Goal: Task Accomplishment & Management: Use online tool/utility

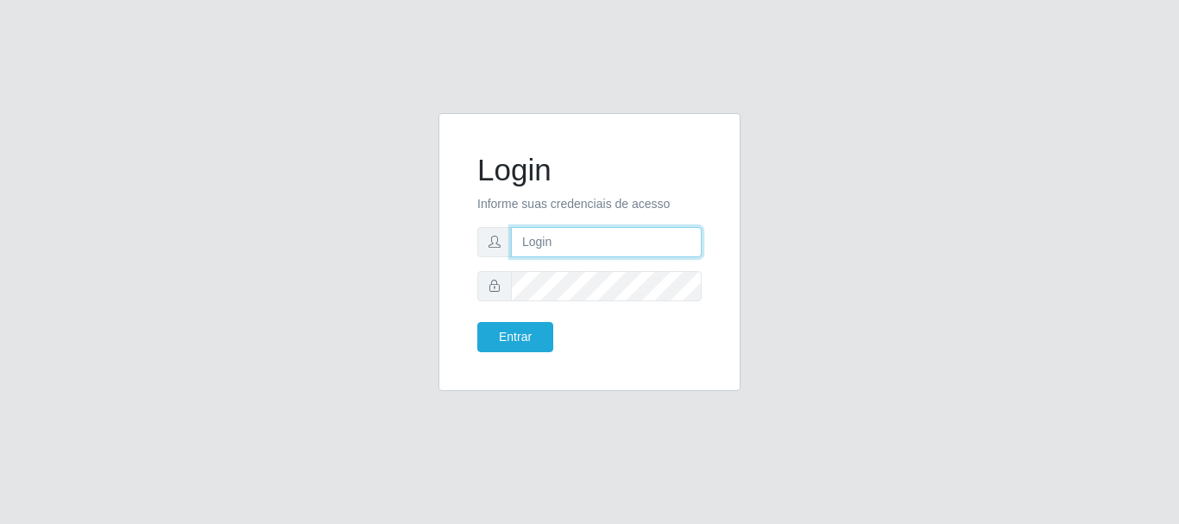
click at [545, 248] on input "text" at bounding box center [606, 242] width 191 height 30
type input "Ubiratan@confglacer"
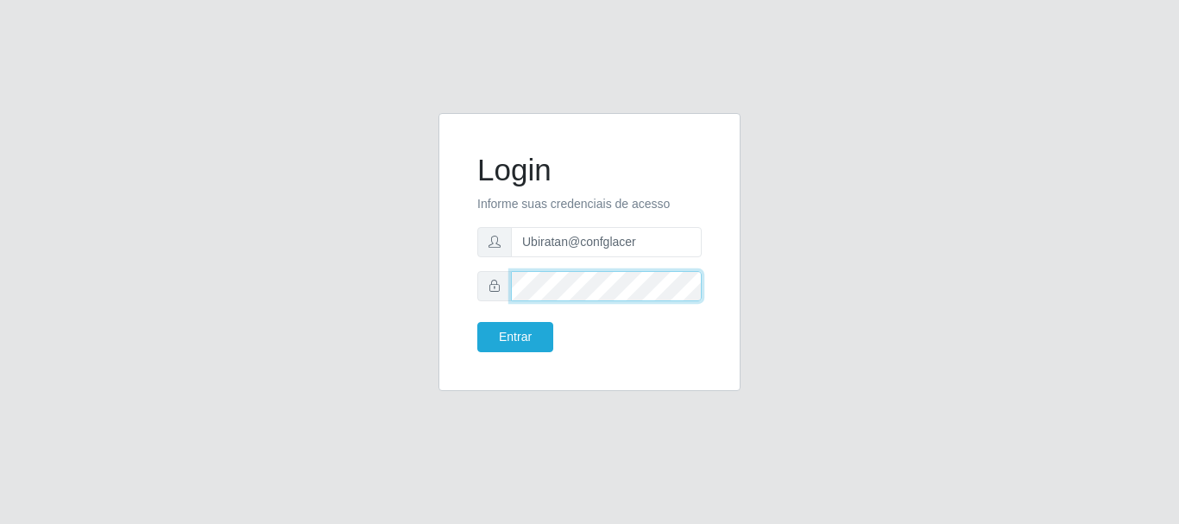
click at [477, 322] on button "Entrar" at bounding box center [515, 337] width 76 height 30
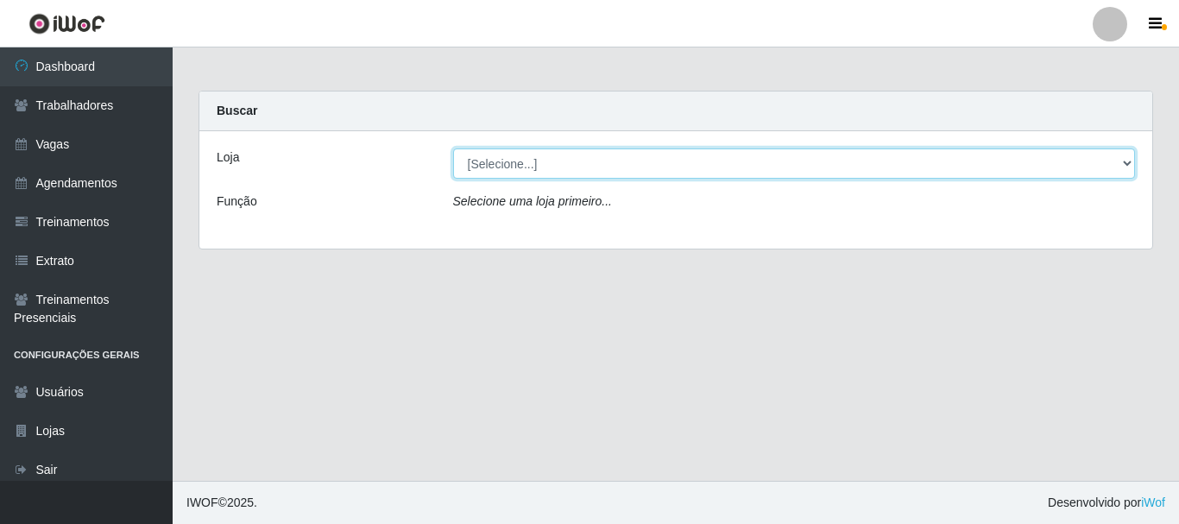
click at [1127, 157] on select "[Selecione...] Glace Real Confeitaria" at bounding box center [794, 163] width 683 height 30
select select "445"
click at [453, 148] on select "[Selecione...] Glace Real Confeitaria" at bounding box center [794, 163] width 683 height 30
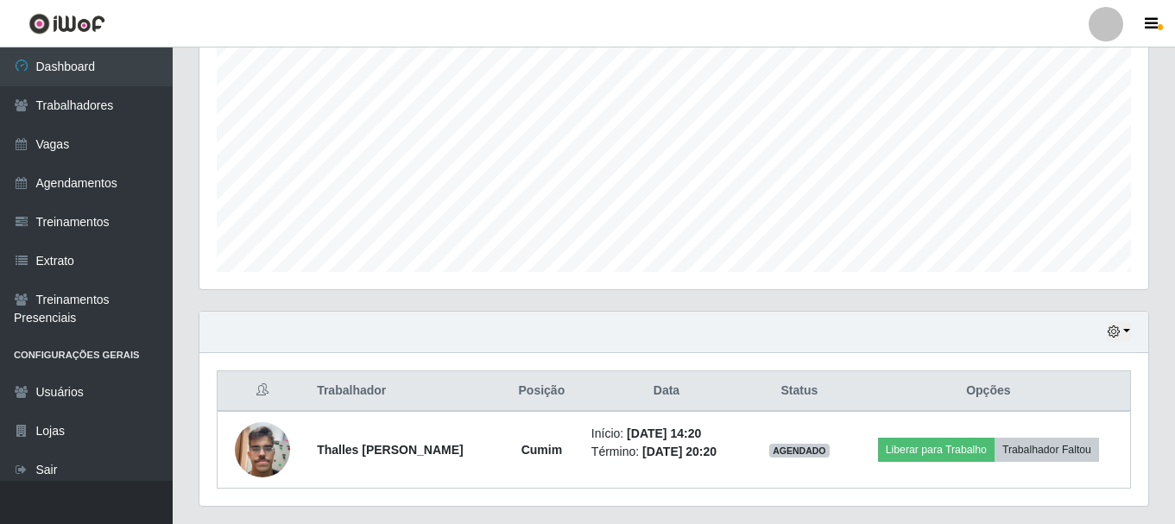
scroll to position [392, 0]
